Goal: Information Seeking & Learning: Learn about a topic

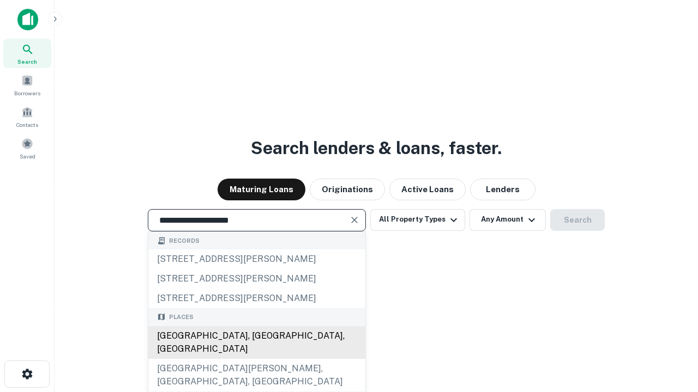
click at [256, 359] on div "[GEOGRAPHIC_DATA], [GEOGRAPHIC_DATA], [GEOGRAPHIC_DATA]" at bounding box center [256, 342] width 217 height 33
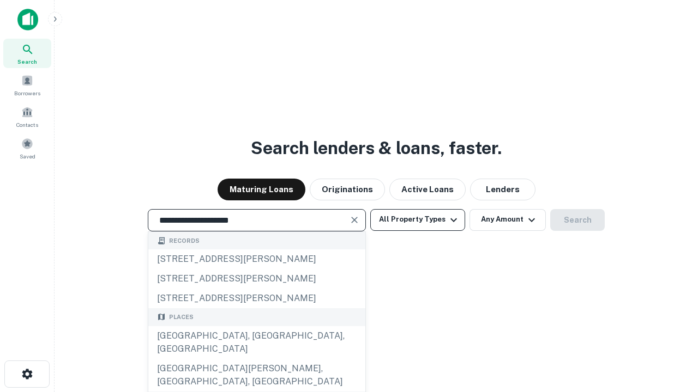
click at [418, 220] on button "All Property Types" at bounding box center [417, 220] width 95 height 22
type input "**********"
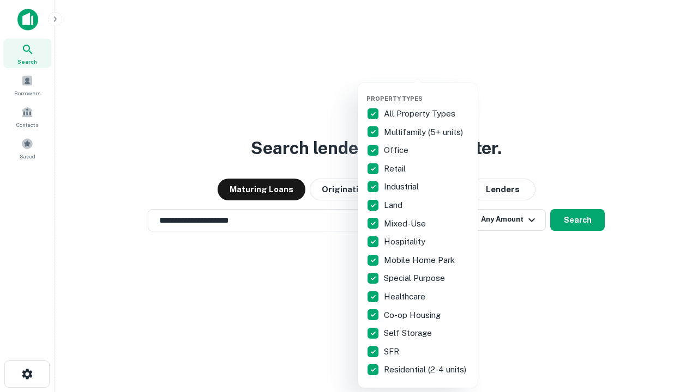
click at [426, 92] on button "button" at bounding box center [426, 92] width 120 height 1
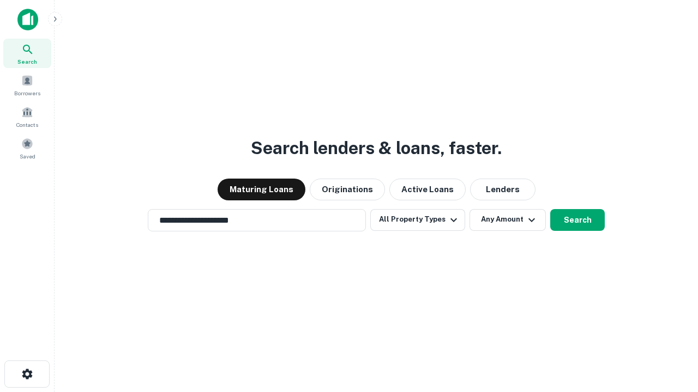
scroll to position [7, 131]
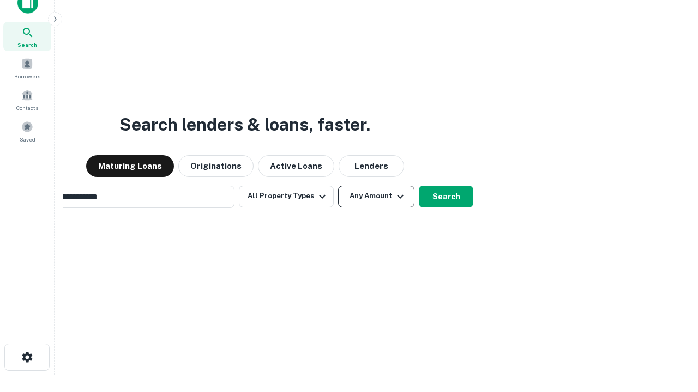
click at [338, 186] on button "Any Amount" at bounding box center [376, 197] width 76 height 22
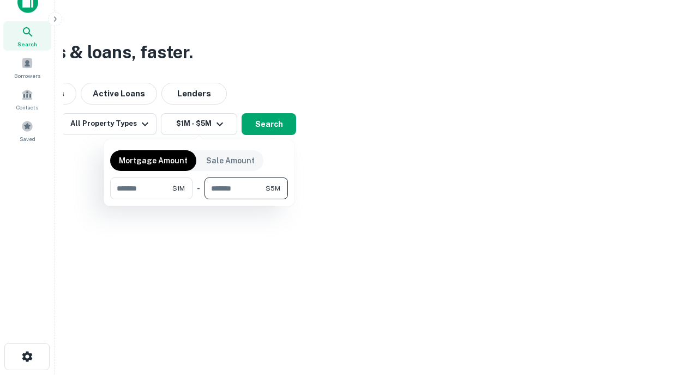
type input "*******"
click at [199, 199] on button "button" at bounding box center [199, 199] width 178 height 1
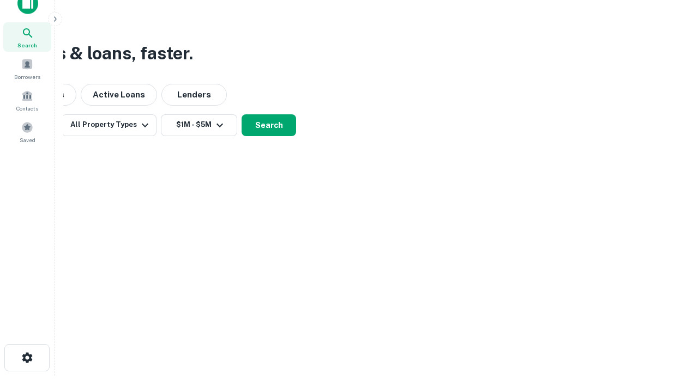
scroll to position [7, 201]
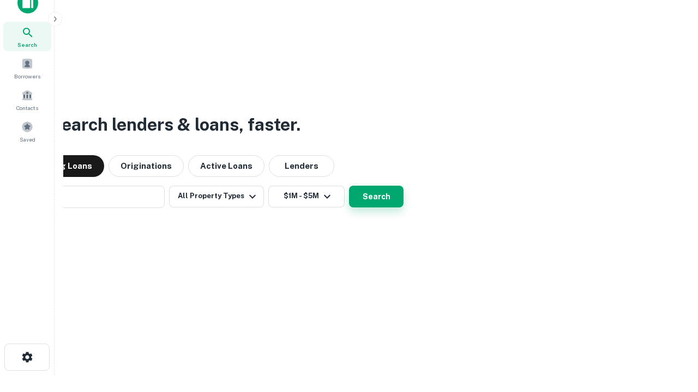
click at [349, 186] on button "Search" at bounding box center [376, 197] width 55 height 22
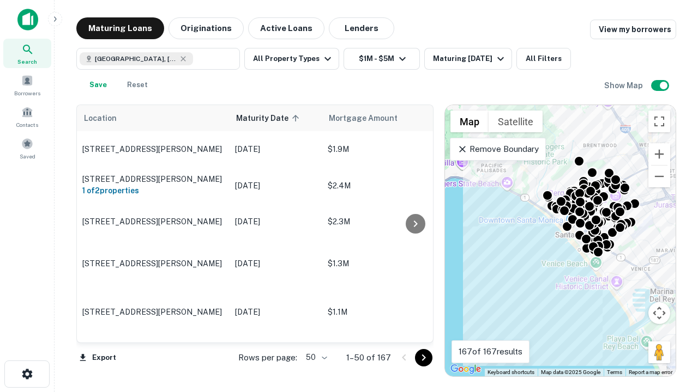
click at [315, 358] on body "Search Borrowers Contacts Saved Maturing Loans Originations Active Loans Lender…" at bounding box center [349, 196] width 698 height 392
click at [315, 330] on li "25" at bounding box center [315, 330] width 32 height 20
